Goal: Information Seeking & Learning: Learn about a topic

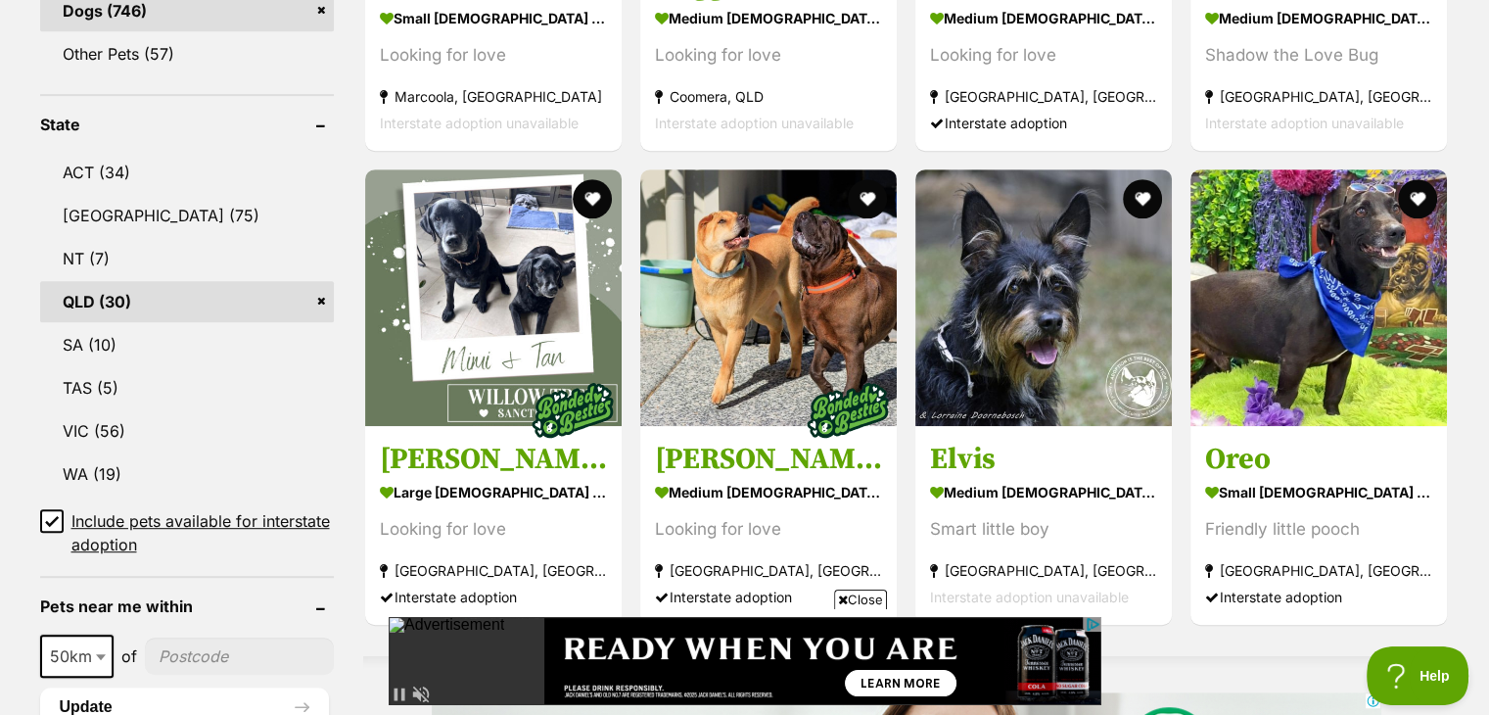
scroll to position [950, 0]
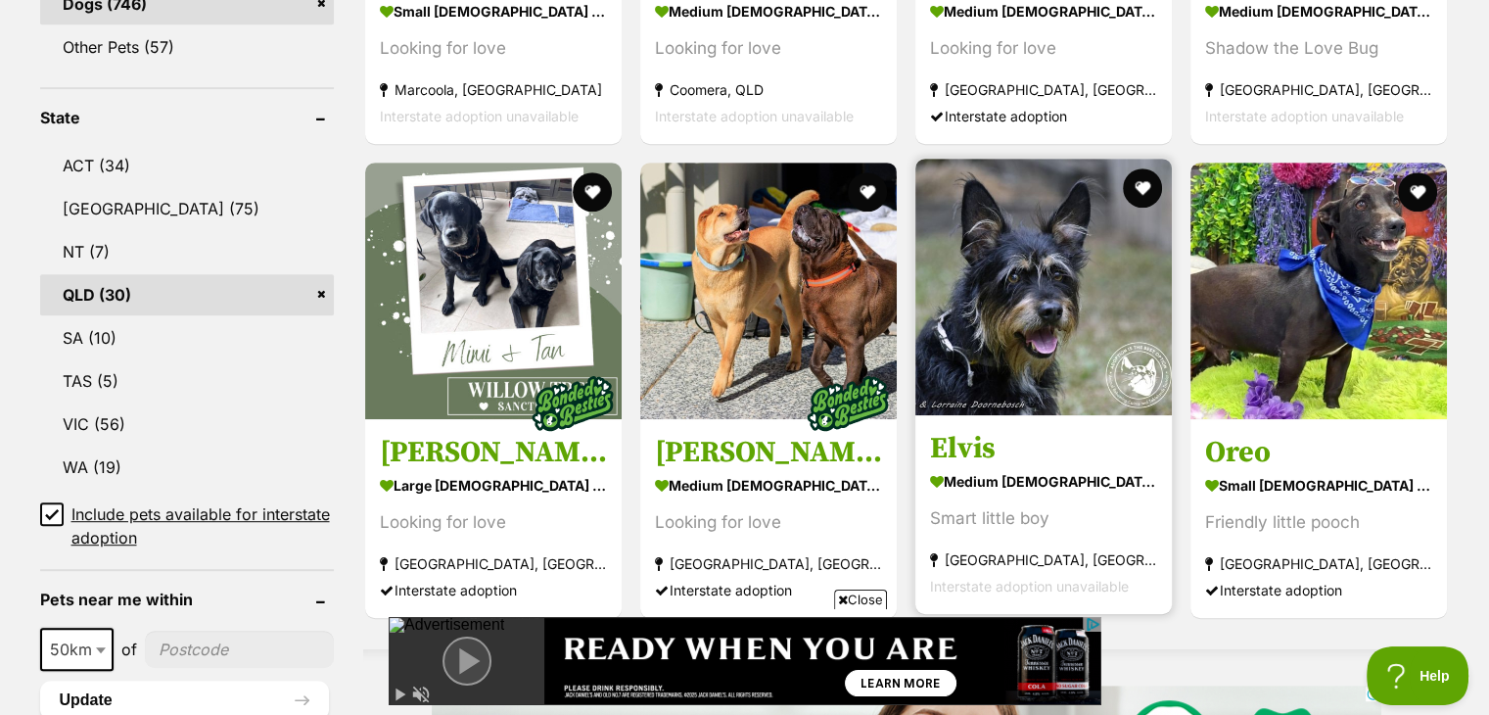
click at [1066, 291] on img at bounding box center [1043, 287] width 256 height 256
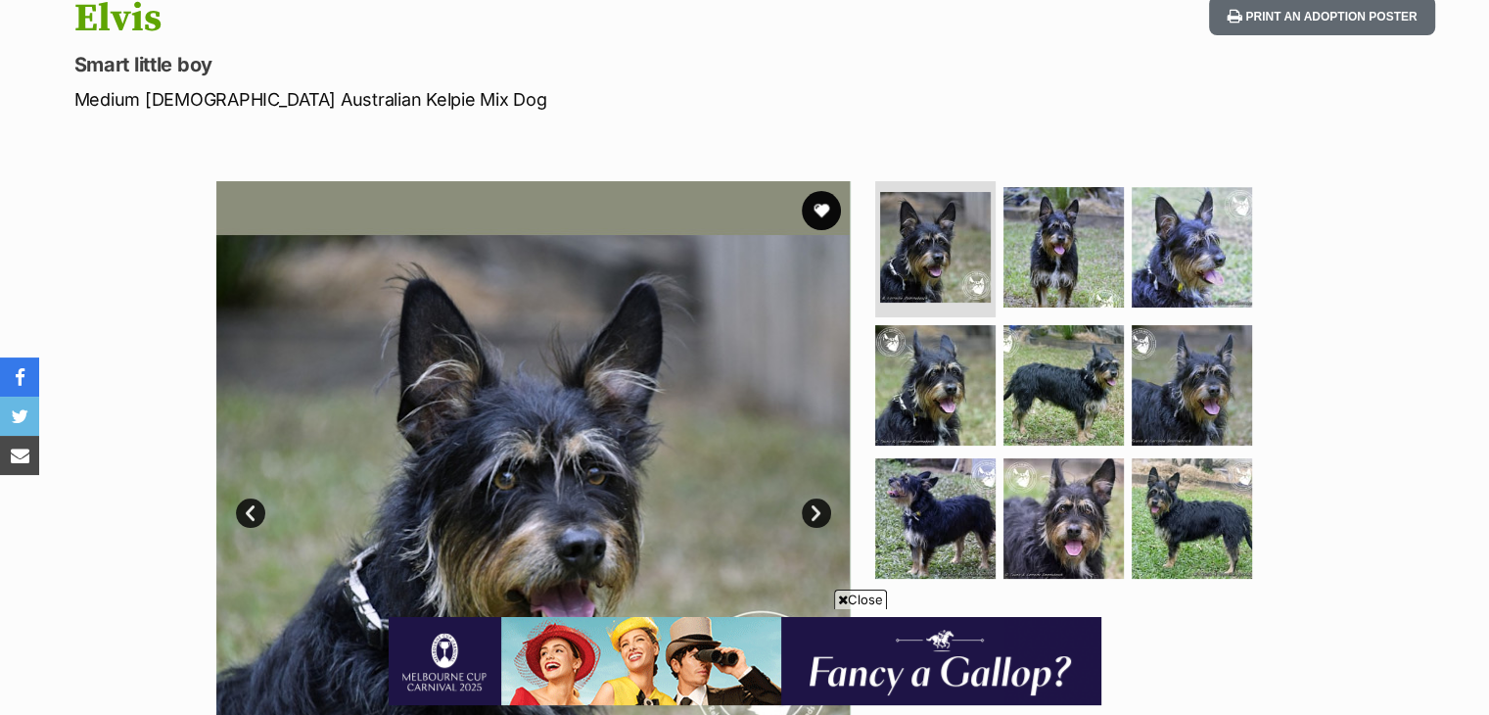
scroll to position [221, 0]
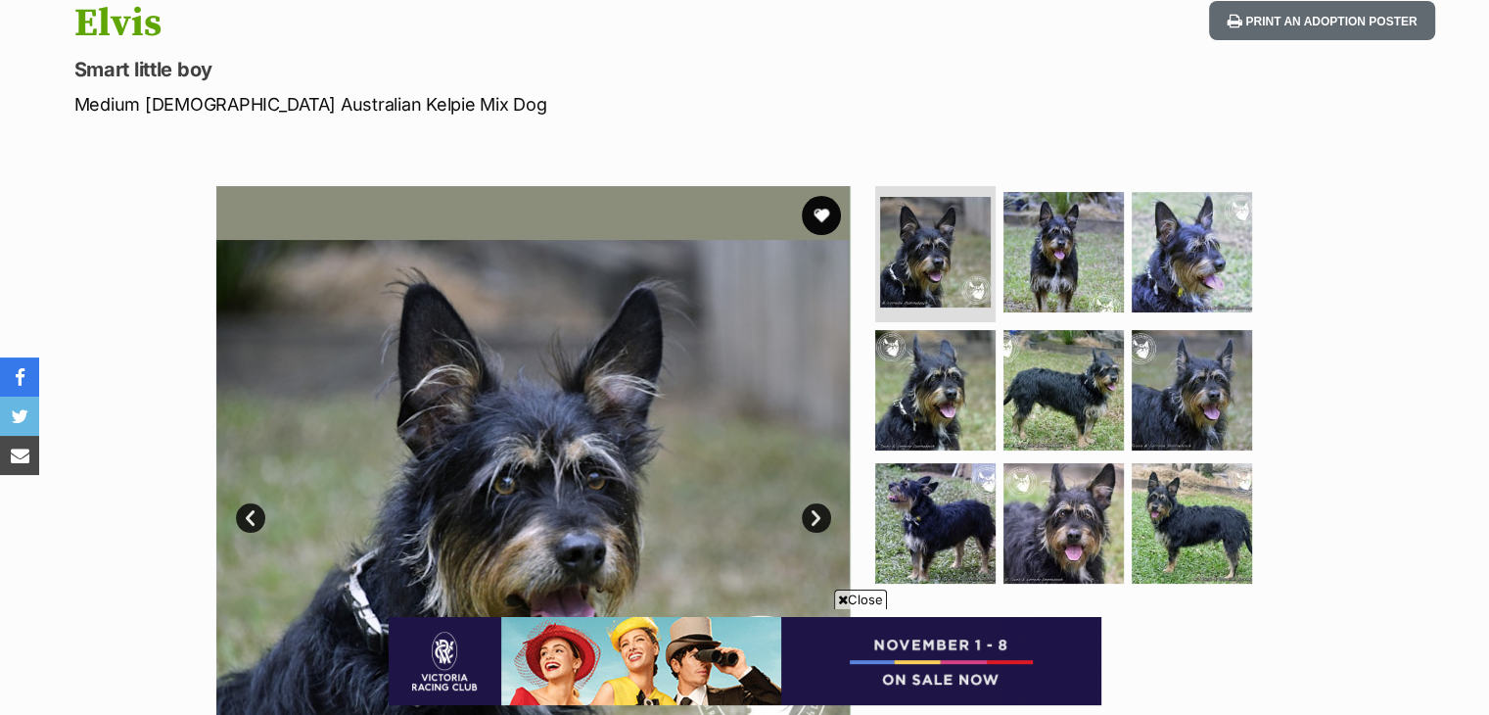
drag, startPoint x: 1500, startPoint y: 64, endPoint x: 669, endPoint y: 85, distance: 831.3
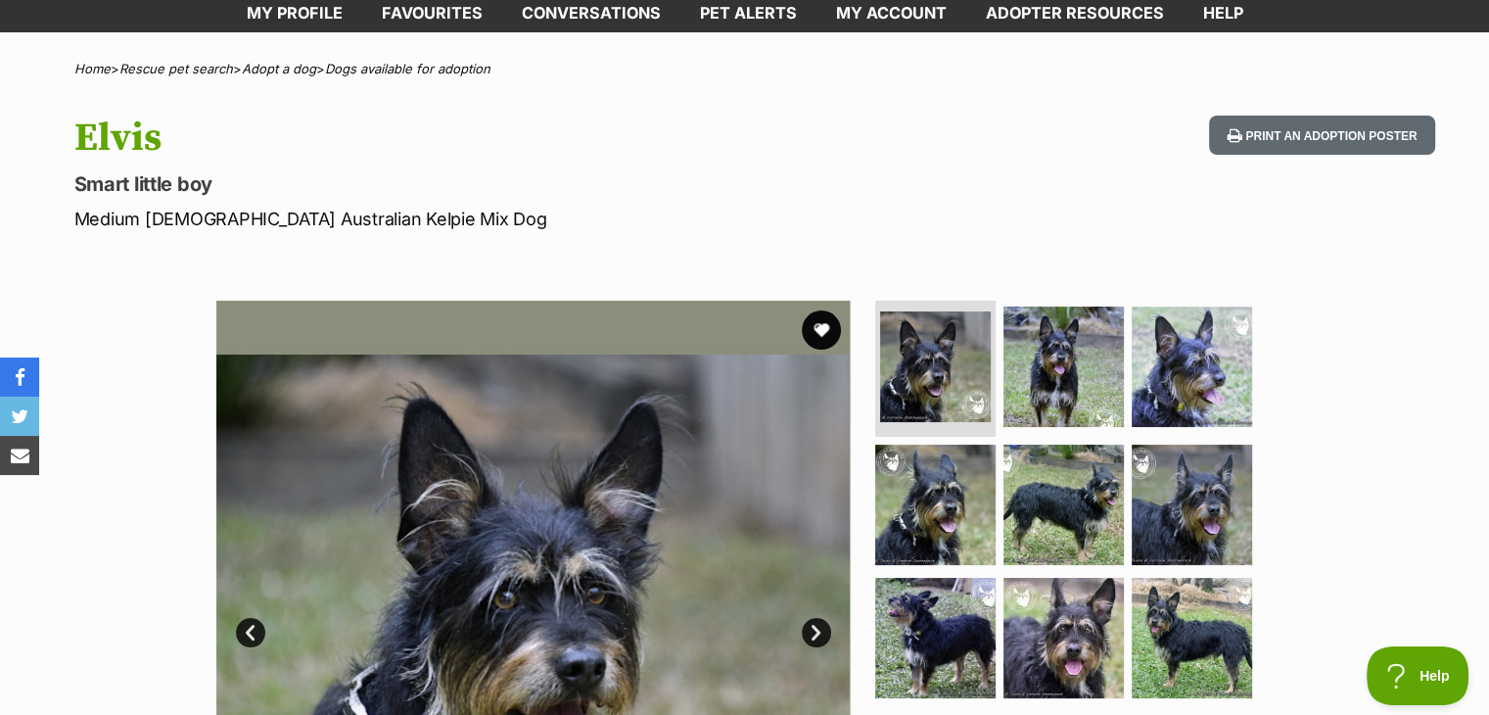
scroll to position [10, 0]
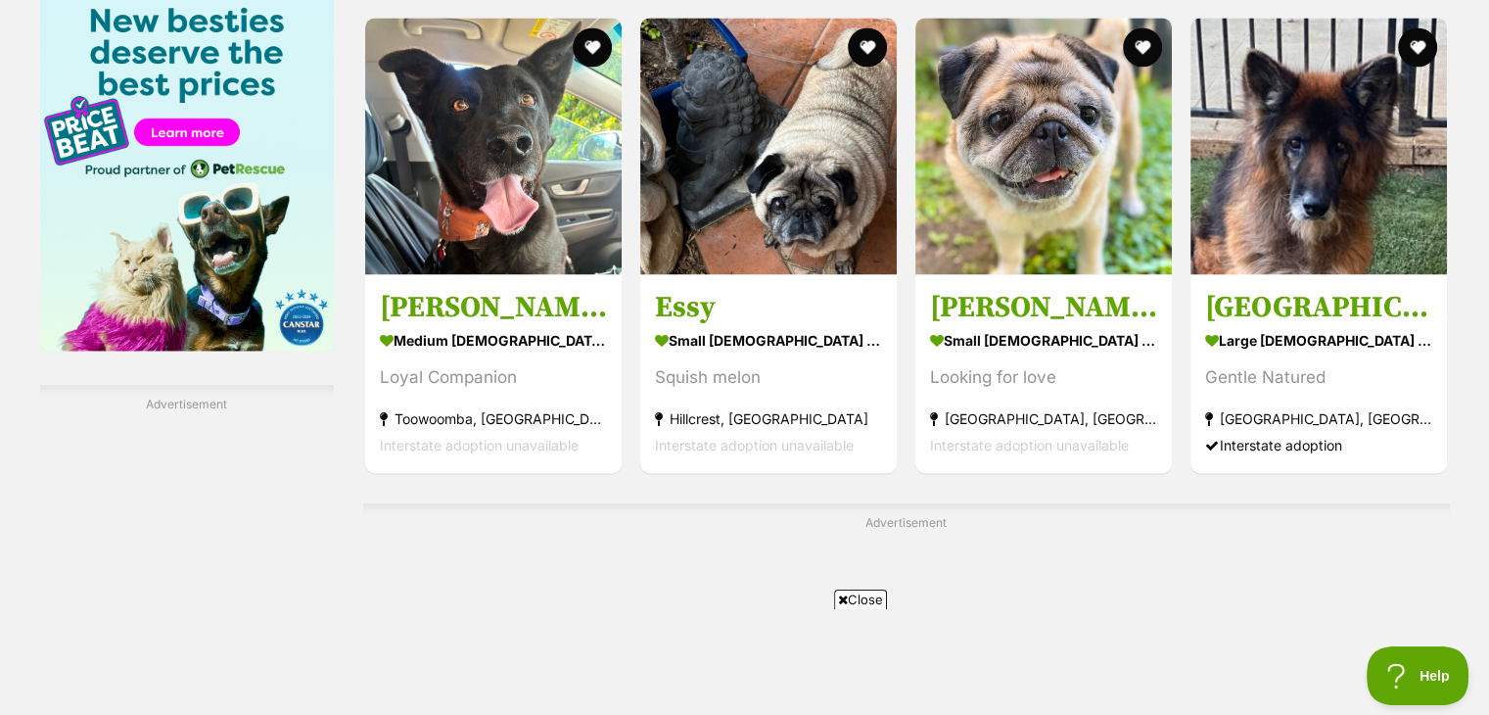
scroll to position [3071, 0]
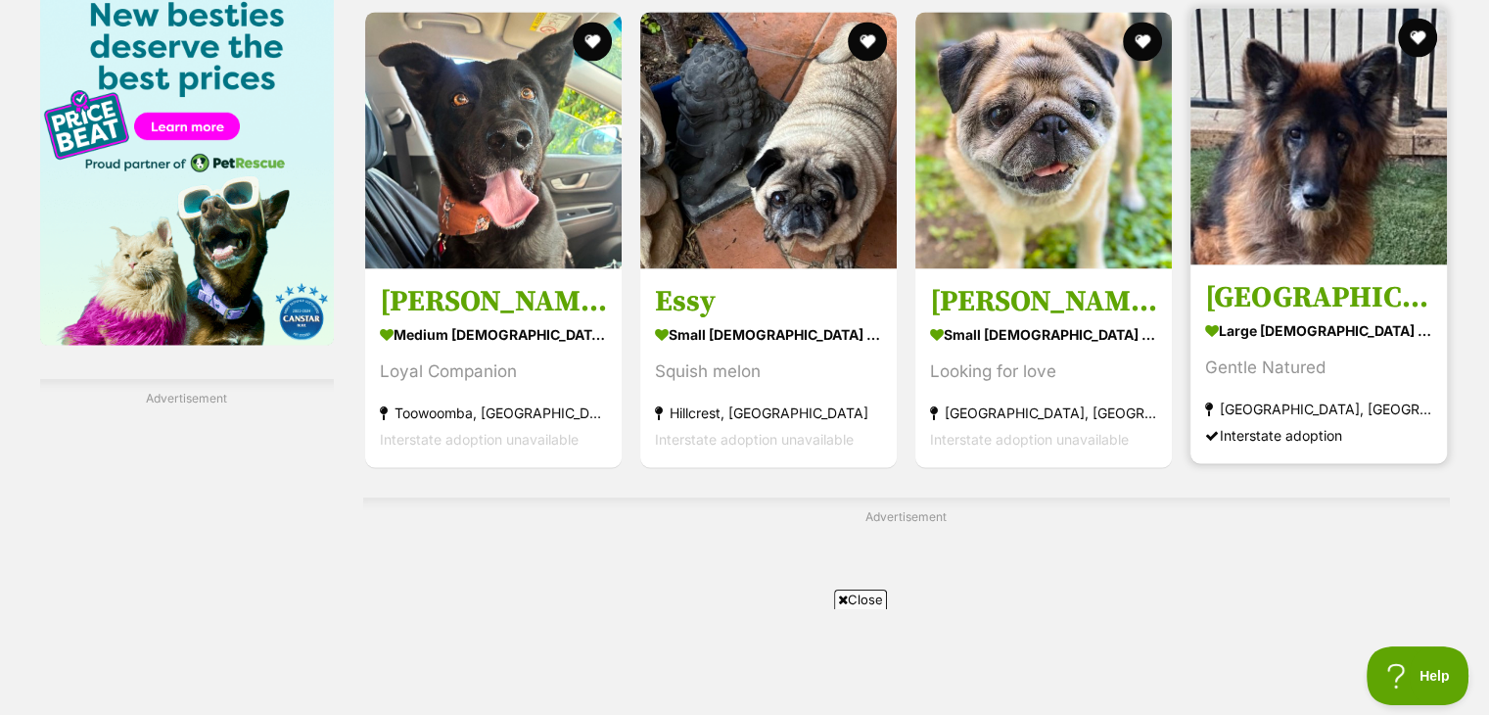
click at [1347, 136] on img at bounding box center [1318, 136] width 256 height 256
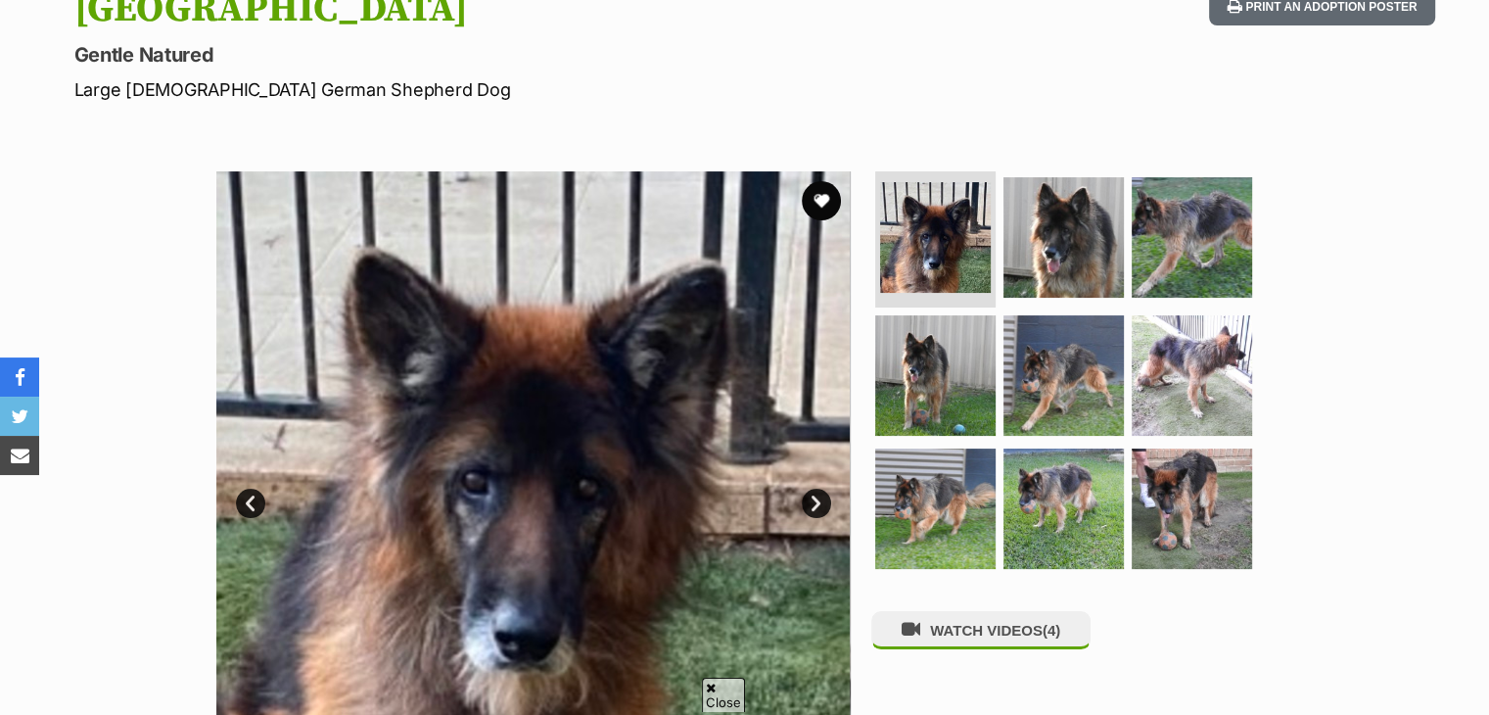
scroll to position [245, 0]
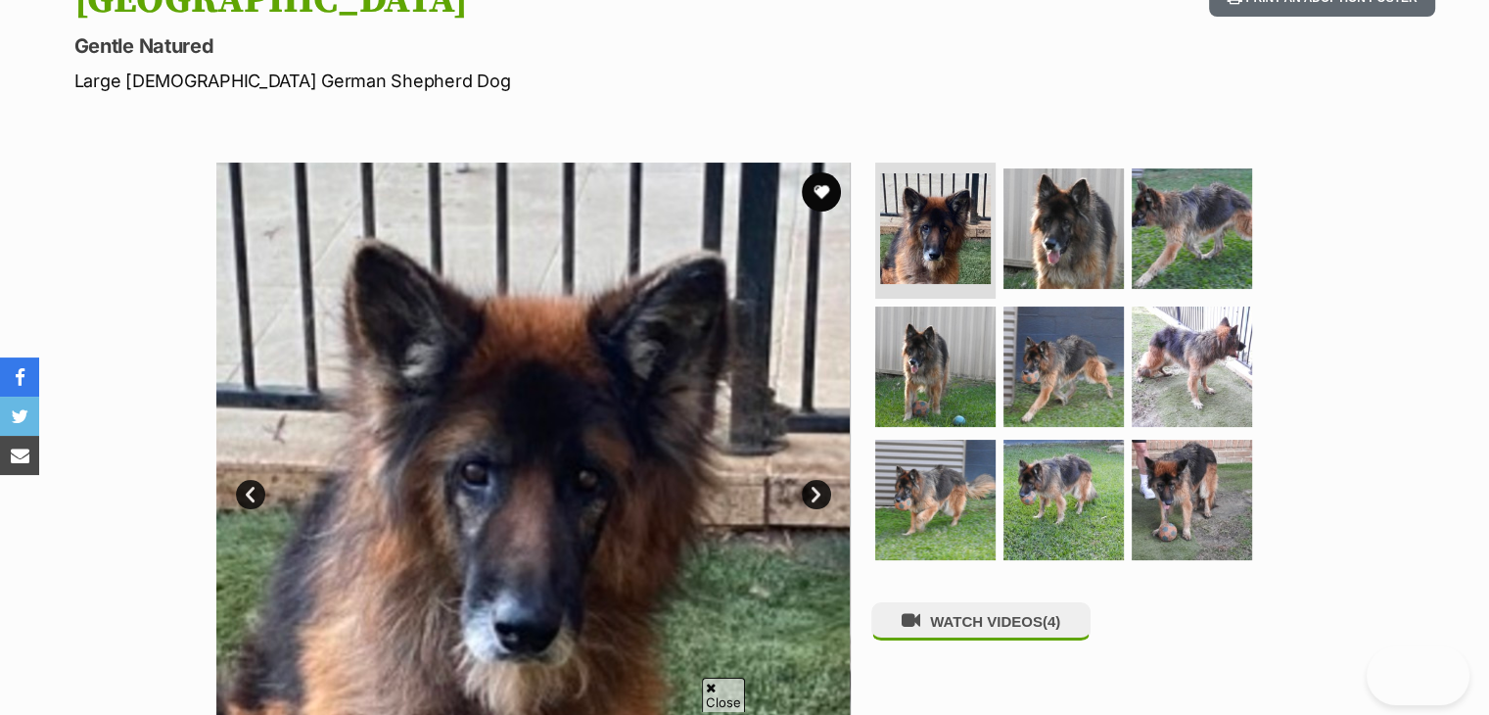
drag, startPoint x: 1502, startPoint y: 96, endPoint x: 1502, endPoint y: 63, distance: 33.3
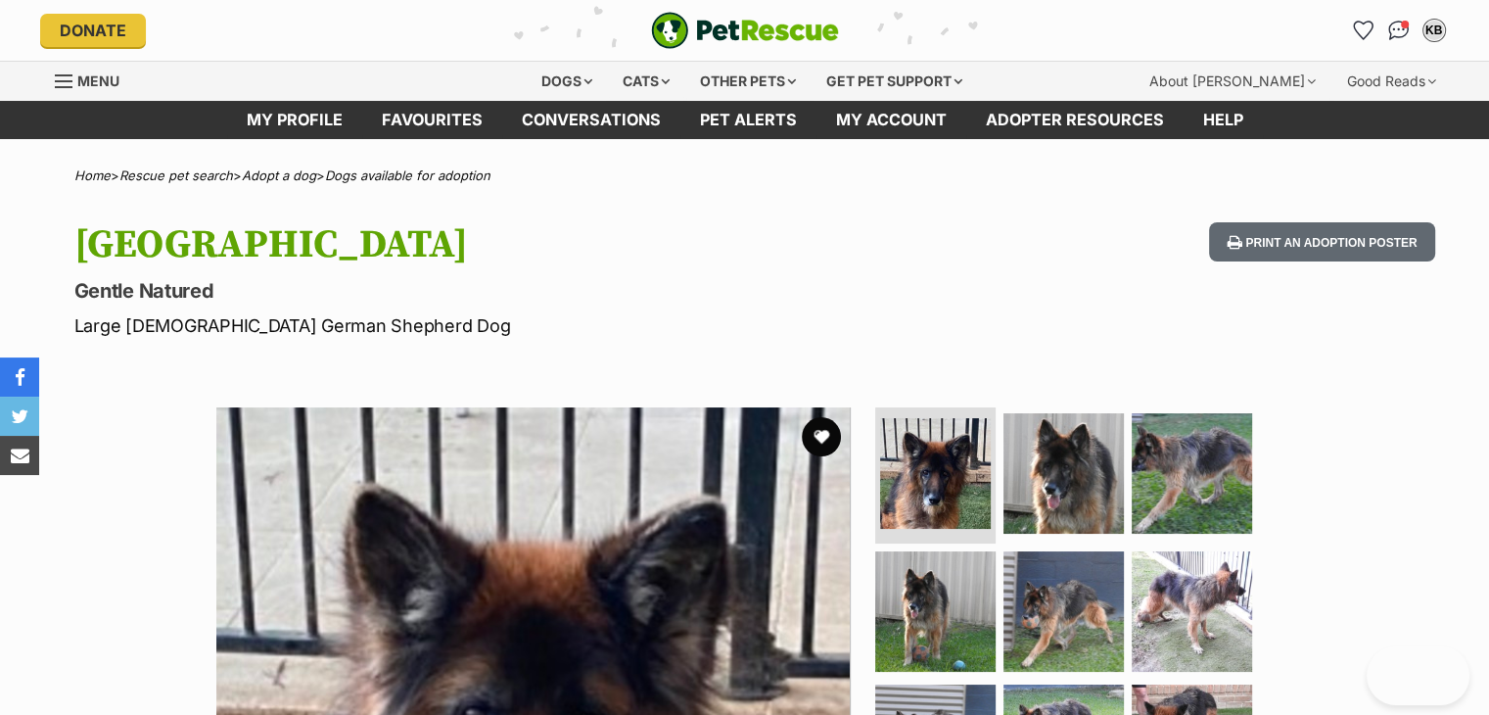
scroll to position [0, 0]
